Goal: Task Accomplishment & Management: Manage account settings

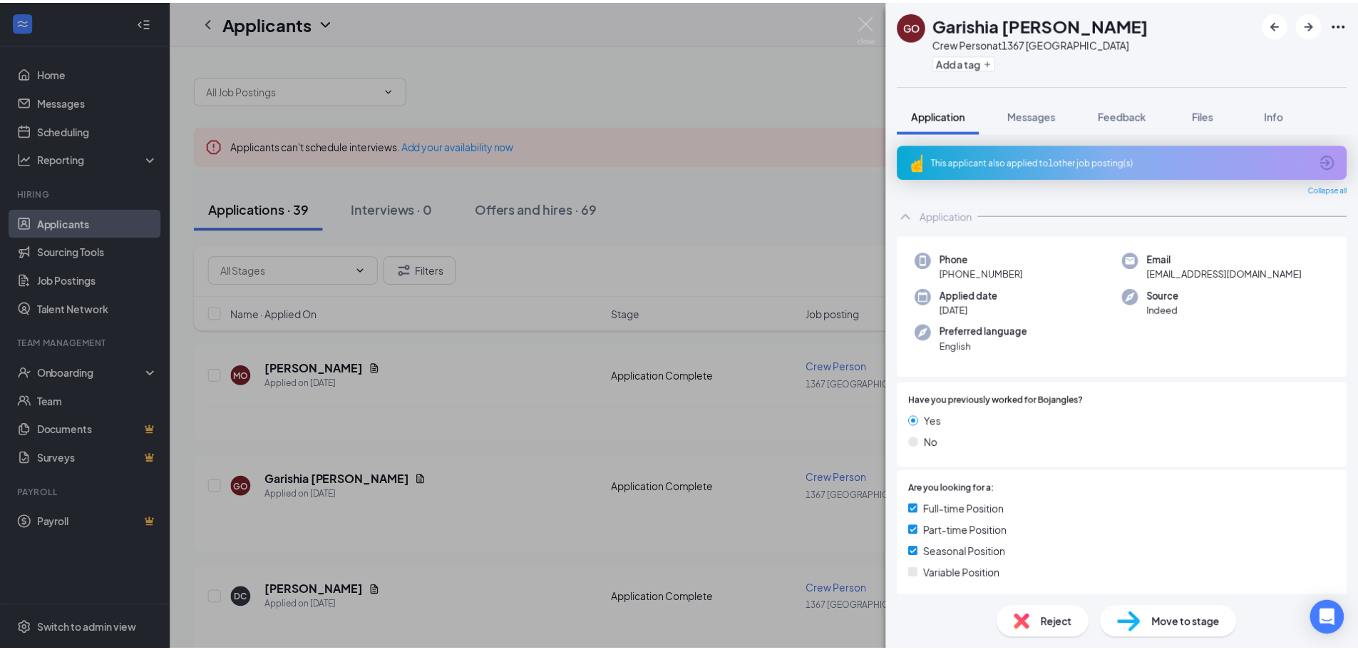
scroll to position [713, 0]
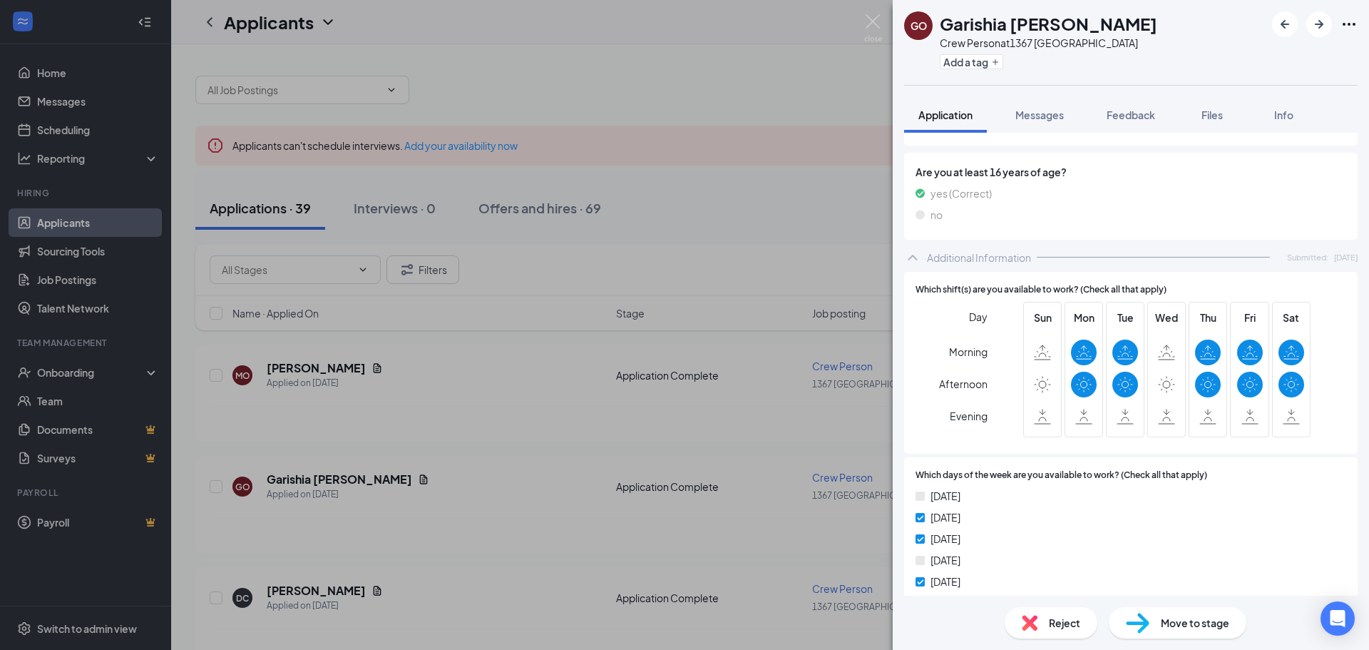
click at [350, 163] on div "GO Garishia [PERSON_NAME] Crew Person at 1367 Goodlettsville Add a tag Applicat…" at bounding box center [684, 325] width 1369 height 650
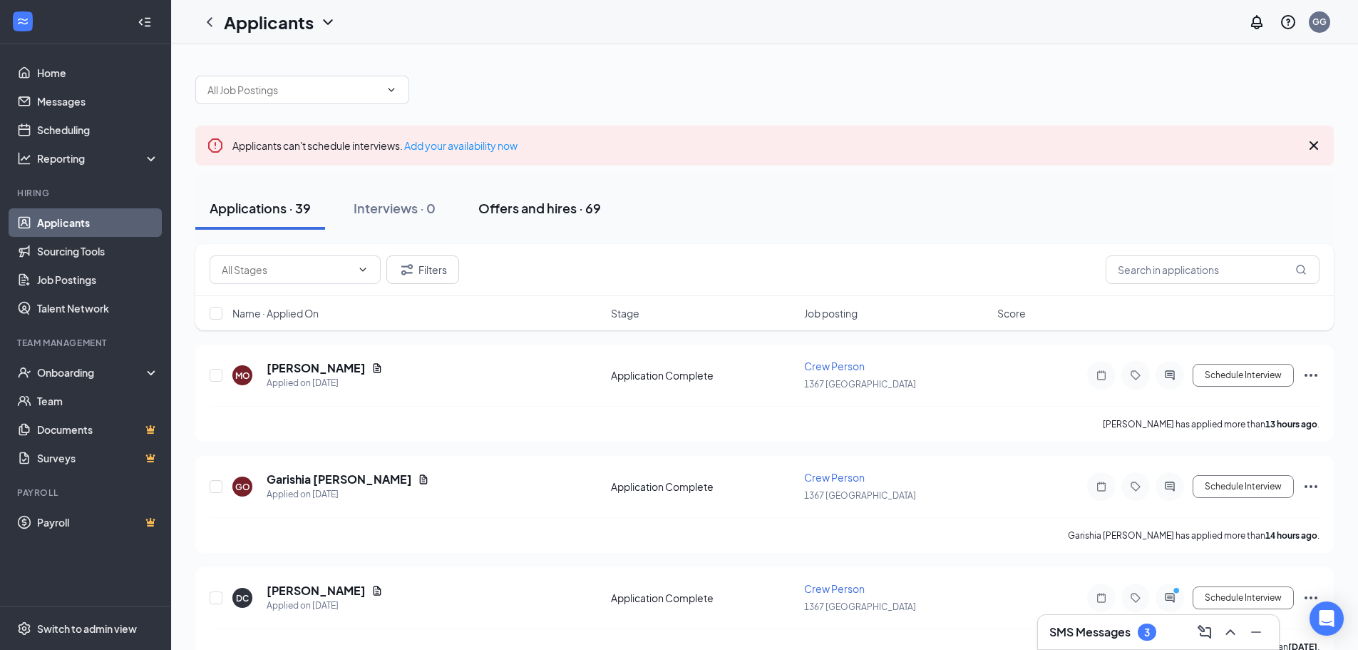
click at [585, 215] on div "Offers and hires · 69" at bounding box center [540, 208] width 123 height 18
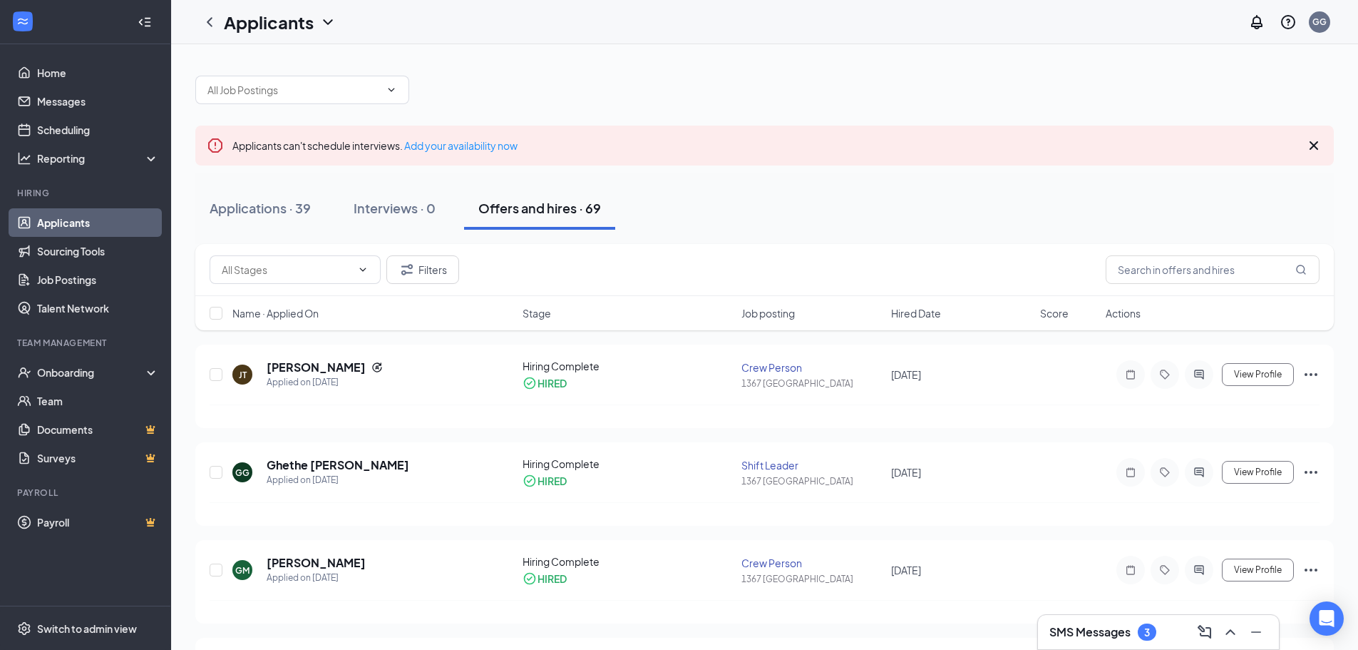
click at [942, 317] on div "Hired Date" at bounding box center [961, 313] width 140 height 14
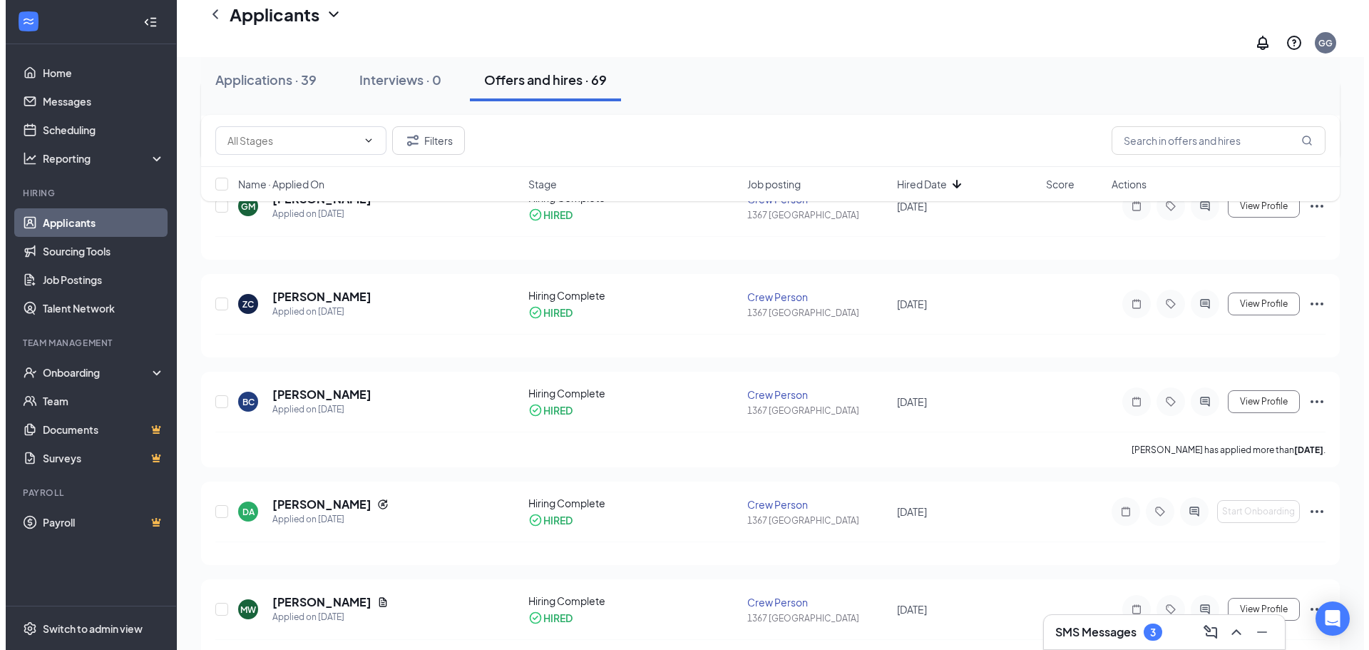
scroll to position [499, 0]
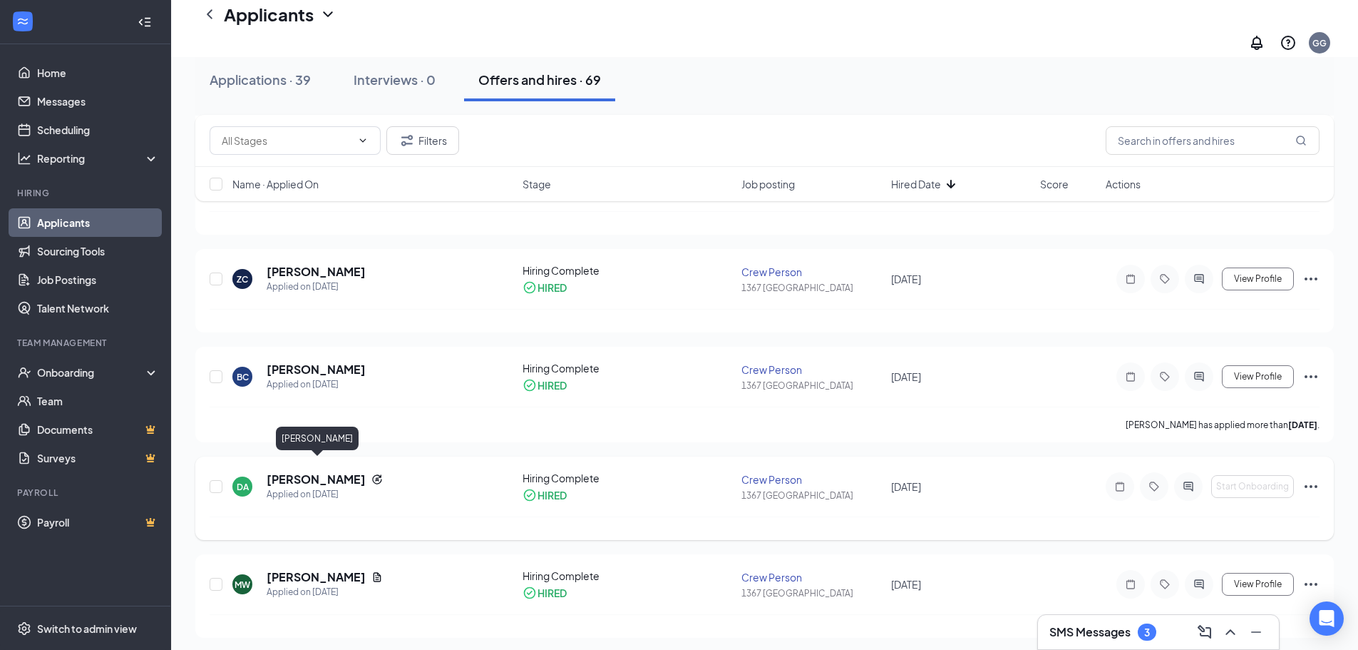
click at [332, 471] on h5 "[PERSON_NAME]" at bounding box center [316, 479] width 99 height 16
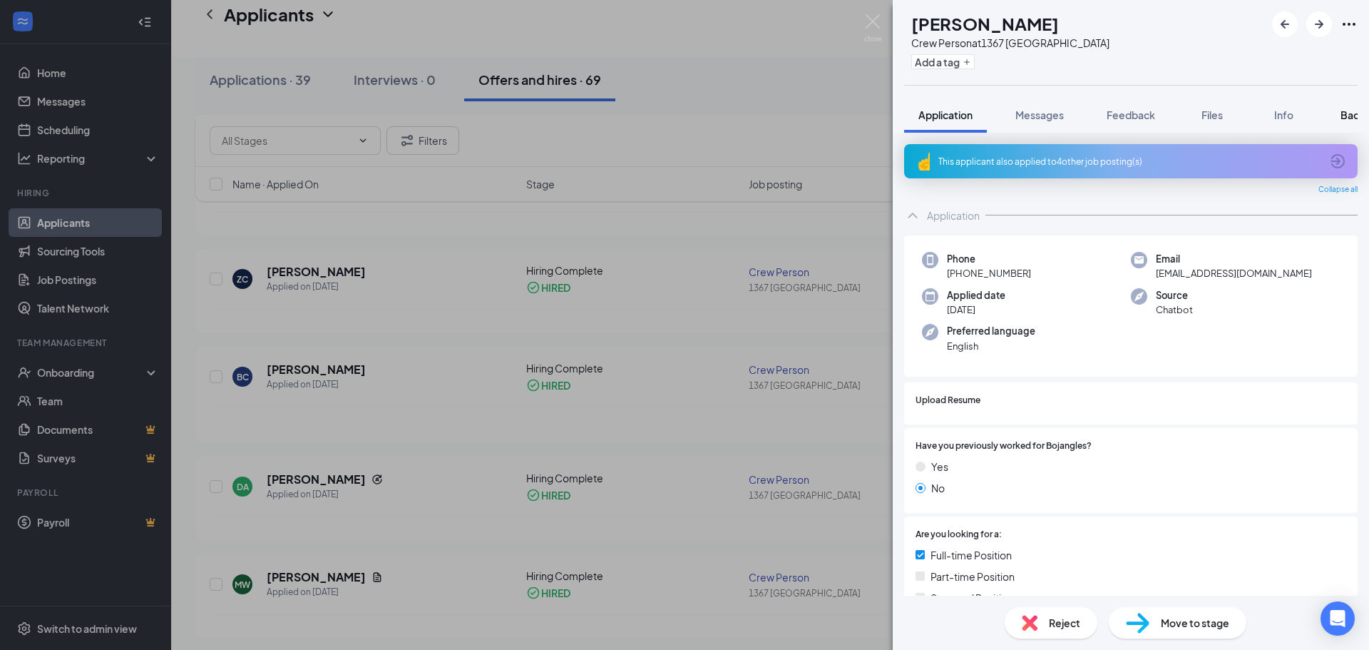
click at [1349, 116] on span "Background" at bounding box center [1370, 114] width 58 height 13
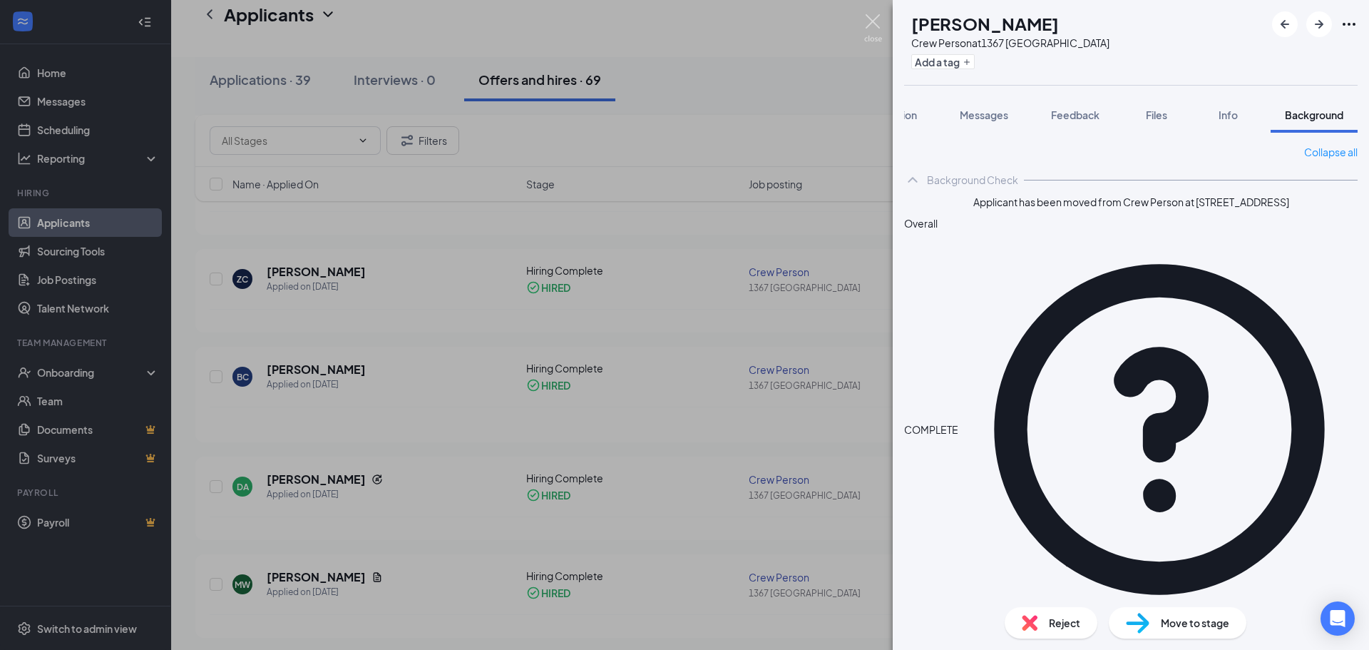
drag, startPoint x: 867, startPoint y: 20, endPoint x: 869, endPoint y: 41, distance: 21.4
click at [867, 20] on img at bounding box center [873, 28] width 18 height 28
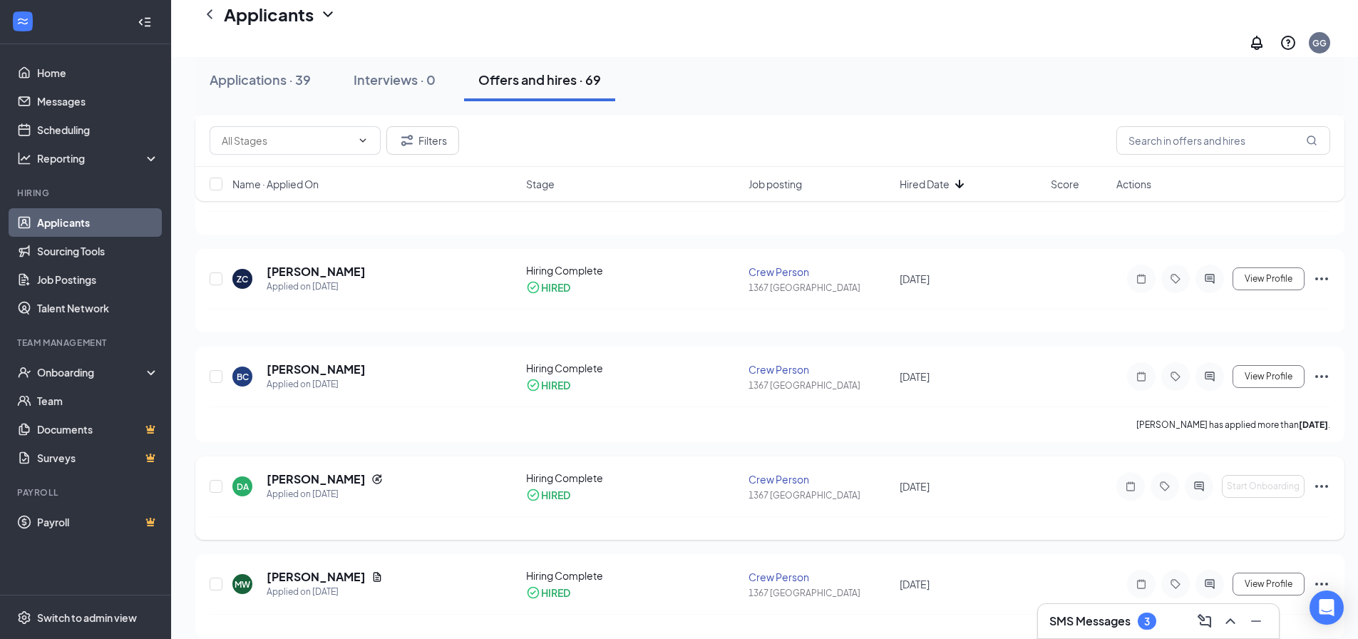
click at [1330, 478] on icon "Ellipses" at bounding box center [1322, 486] width 17 height 17
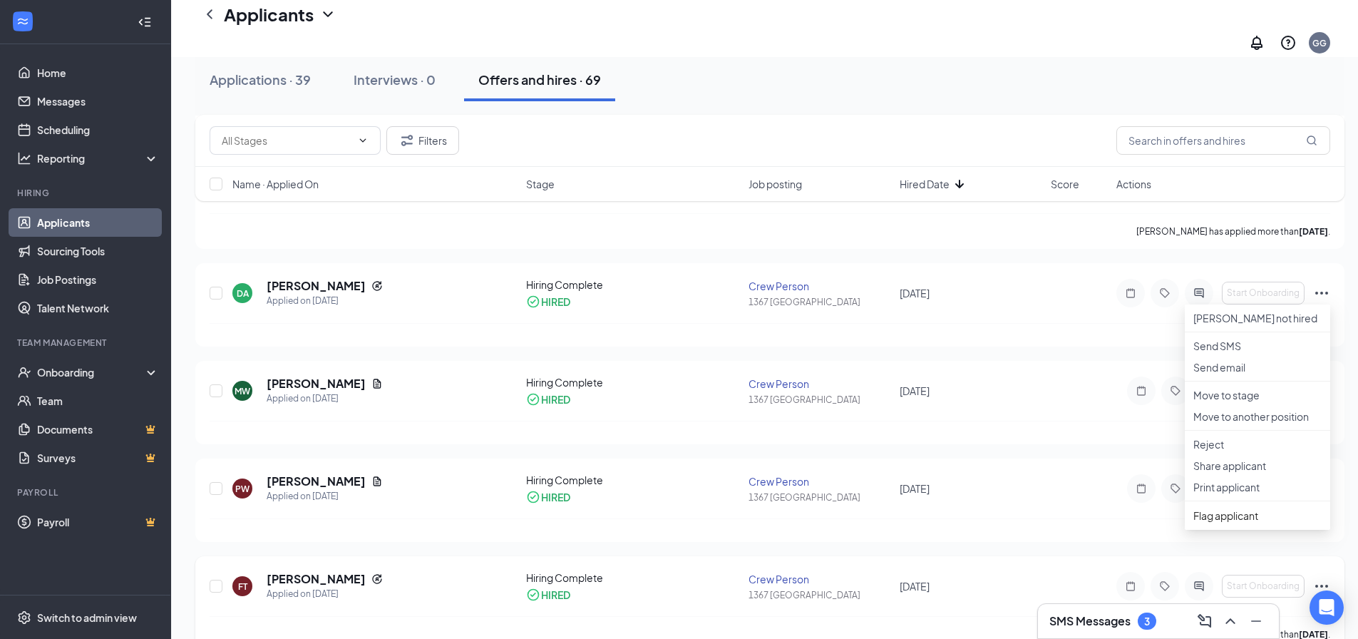
scroll to position [713, 0]
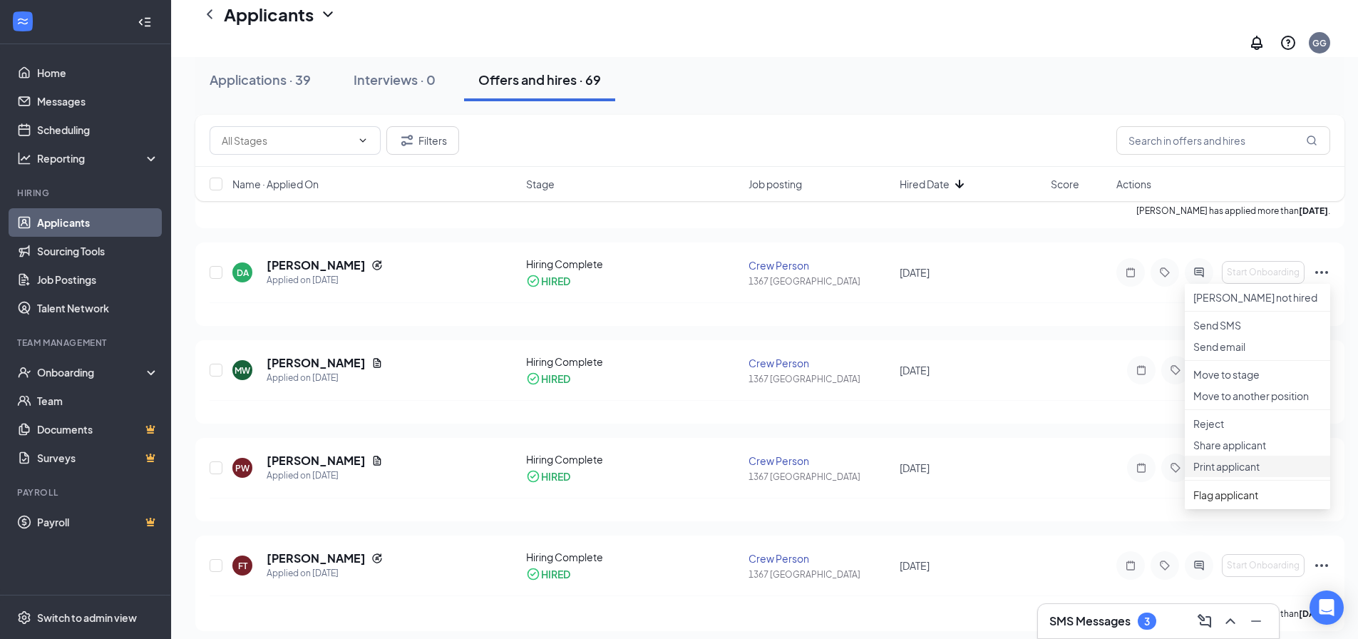
click at [1251, 474] on p "Print applicant" at bounding box center [1258, 466] width 128 height 14
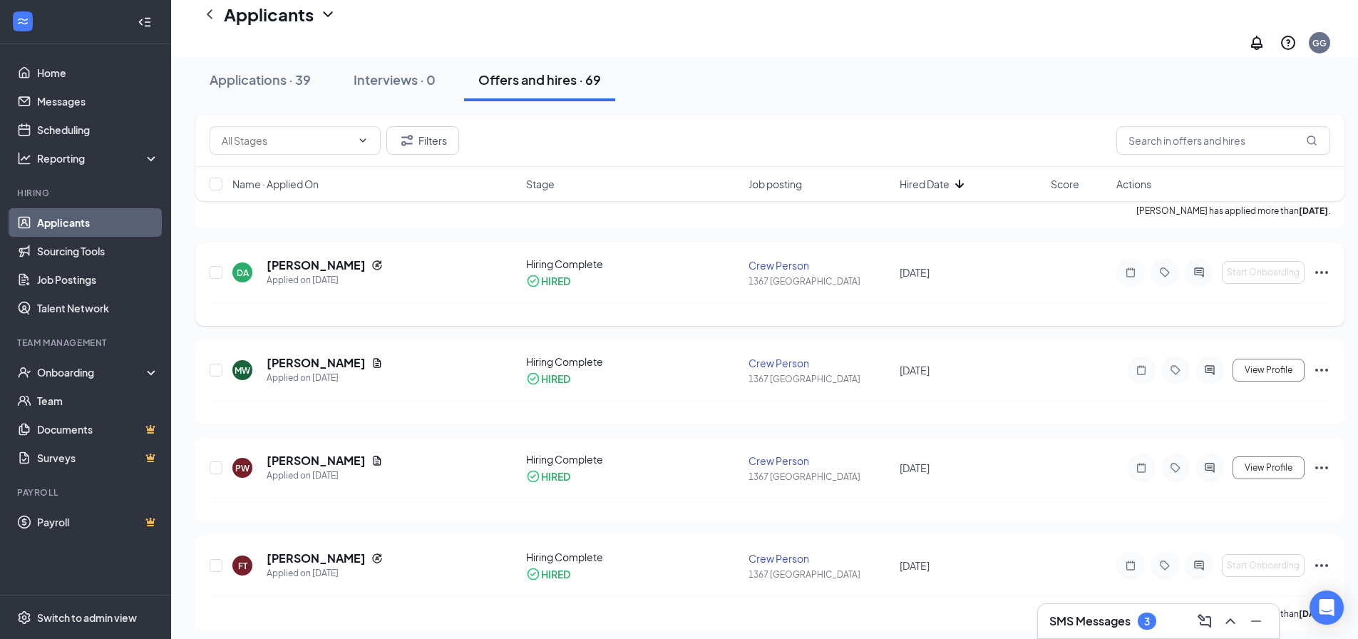
click at [1321, 271] on icon "Ellipses" at bounding box center [1322, 272] width 13 height 3
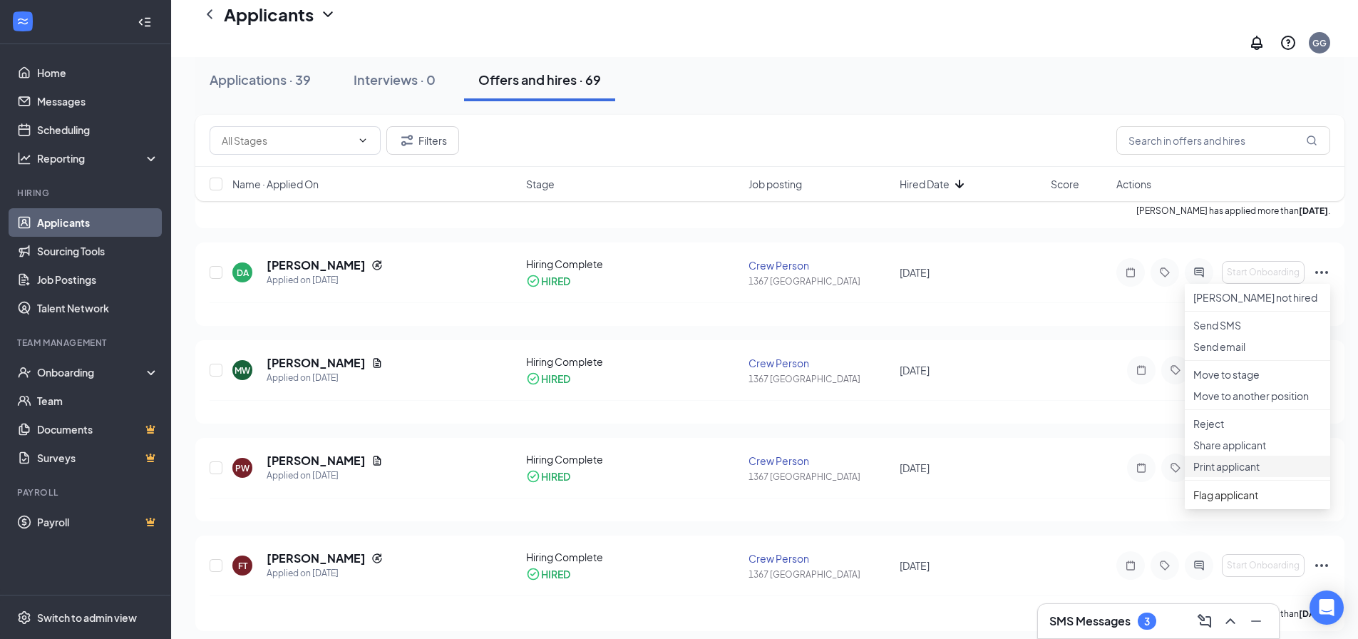
click at [1234, 474] on p "Print applicant" at bounding box center [1258, 466] width 128 height 14
